Goal: Task Accomplishment & Management: Use online tool/utility

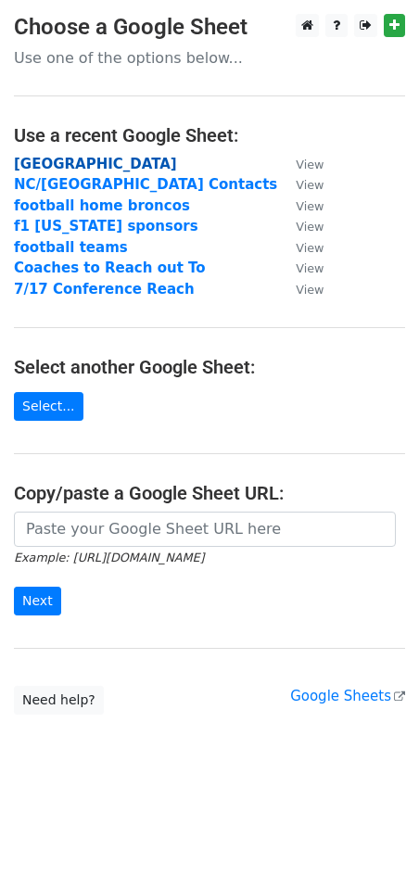
click at [103, 159] on strong "[GEOGRAPHIC_DATA]" at bounding box center [95, 164] width 163 height 17
